Goal: Task Accomplishment & Management: Complete application form

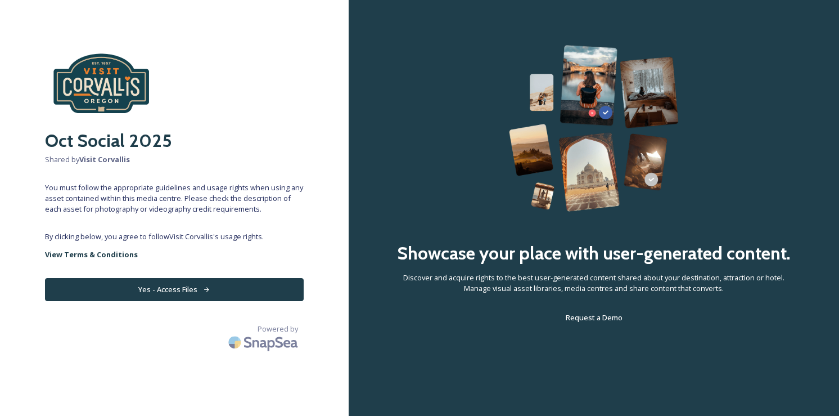
click at [207, 290] on icon at bounding box center [206, 289] width 7 height 7
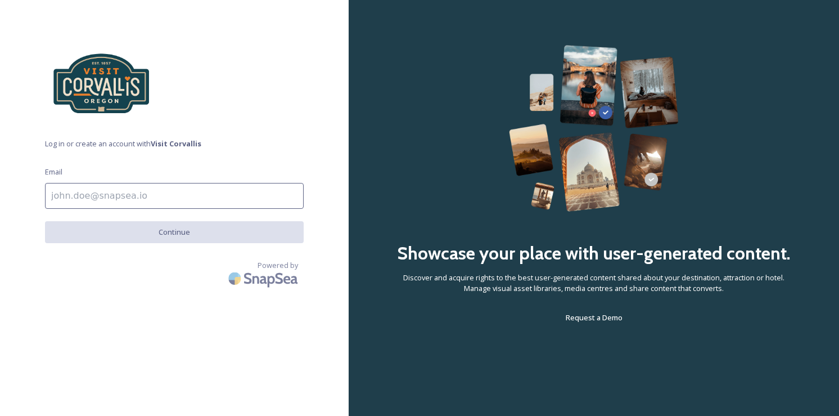
click at [175, 203] on input at bounding box center [174, 196] width 259 height 26
type input "[EMAIL_ADDRESS][DOMAIN_NAME]"
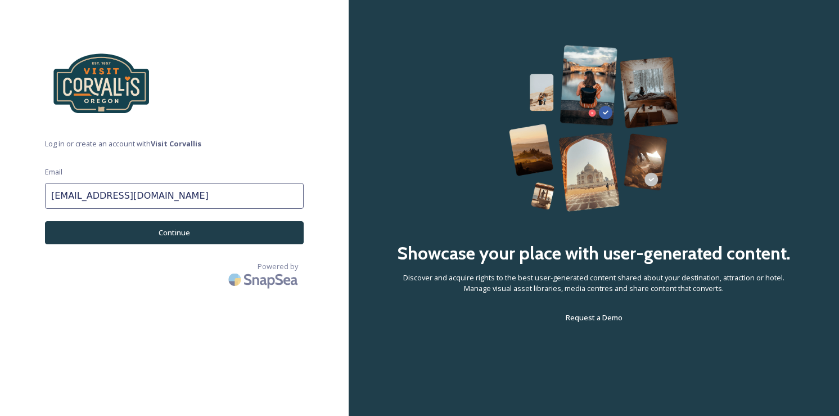
click at [172, 238] on button "Continue" at bounding box center [174, 232] width 259 height 23
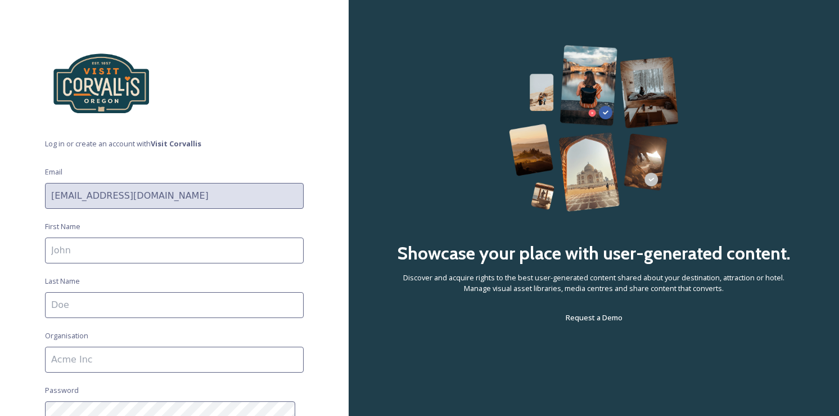
click at [170, 246] on input at bounding box center [174, 250] width 259 height 26
type input "Devyn"
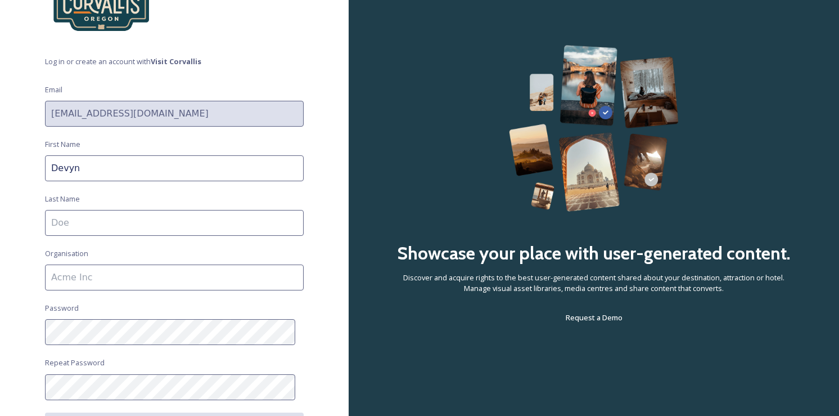
scroll to position [167, 0]
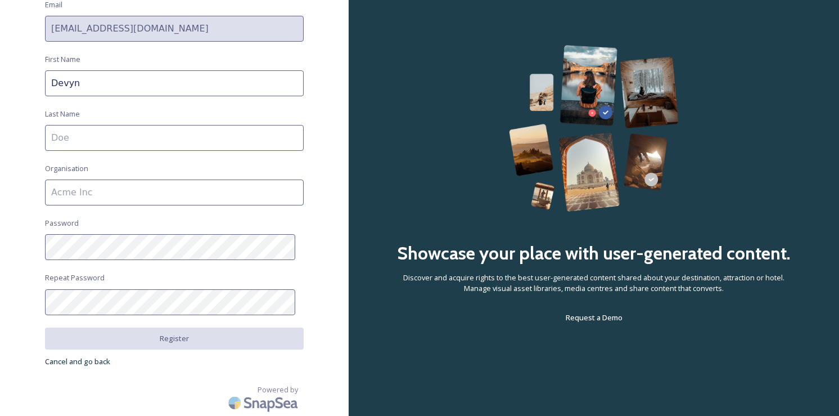
click at [92, 146] on input at bounding box center [174, 138] width 259 height 26
type input "[PERSON_NAME]"
click at [100, 195] on input at bounding box center [174, 192] width 259 height 26
type input "Sproutbox"
click at [119, 260] on div "Log in or create an account with Visit Corvallis Email [EMAIL_ADDRESS][DOMAIN_N…" at bounding box center [174, 208] width 349 height 416
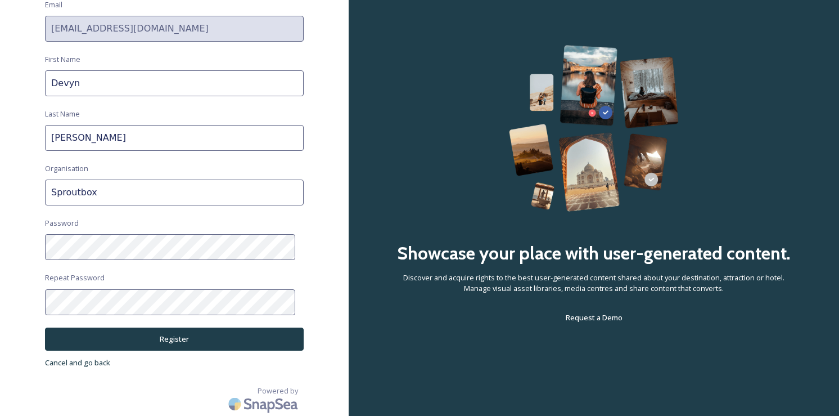
click at [193, 346] on button "Register" at bounding box center [174, 338] width 259 height 23
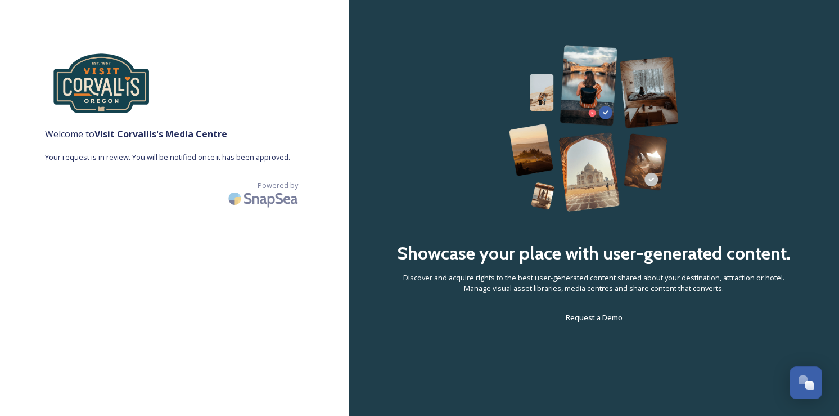
click at [227, 133] on strong "Visit [PERSON_NAME] 's Media Centre" at bounding box center [160, 134] width 133 height 12
click at [328, 124] on div "Welcome to Visit [PERSON_NAME] 's Media Centre Your request is in review. You w…" at bounding box center [174, 208] width 349 height 326
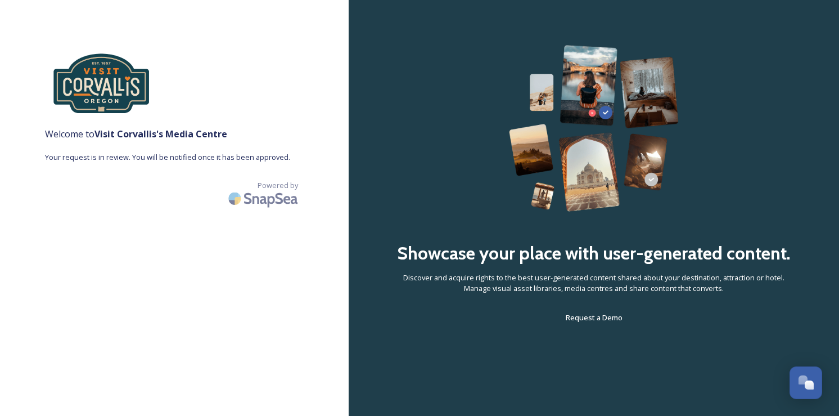
click at [328, 124] on div "Welcome to Visit [PERSON_NAME] 's Media Centre Your request is in review. You w…" at bounding box center [174, 208] width 349 height 326
